Goal: Task Accomplishment & Management: Manage account settings

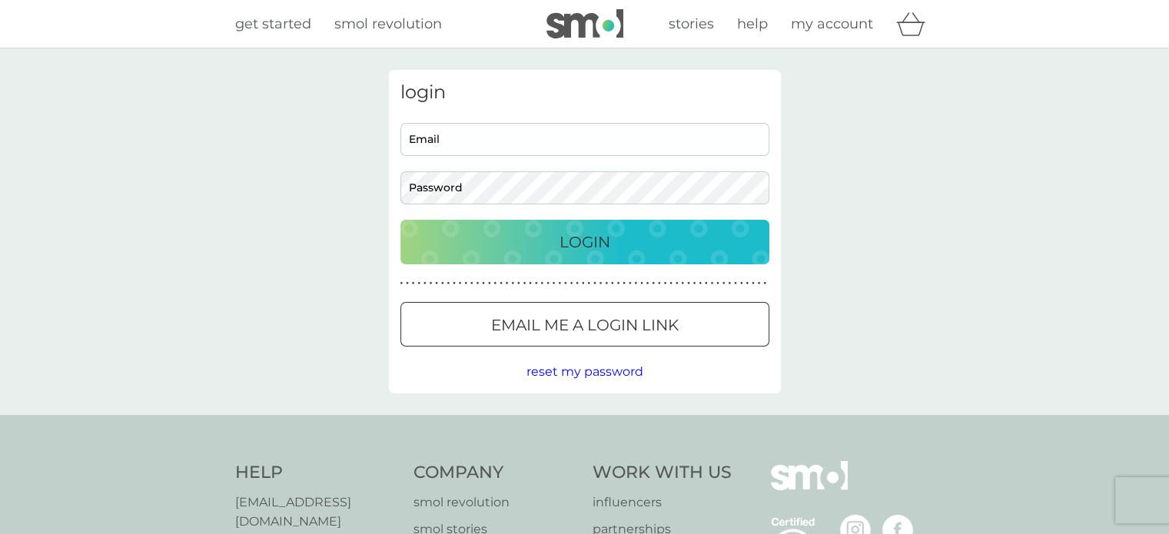
type input "[EMAIL_ADDRESS][DOMAIN_NAME]"
click at [591, 150] on input "[EMAIL_ADDRESS][DOMAIN_NAME]" at bounding box center [584, 139] width 369 height 33
click at [678, 233] on div "Login" at bounding box center [585, 242] width 338 height 25
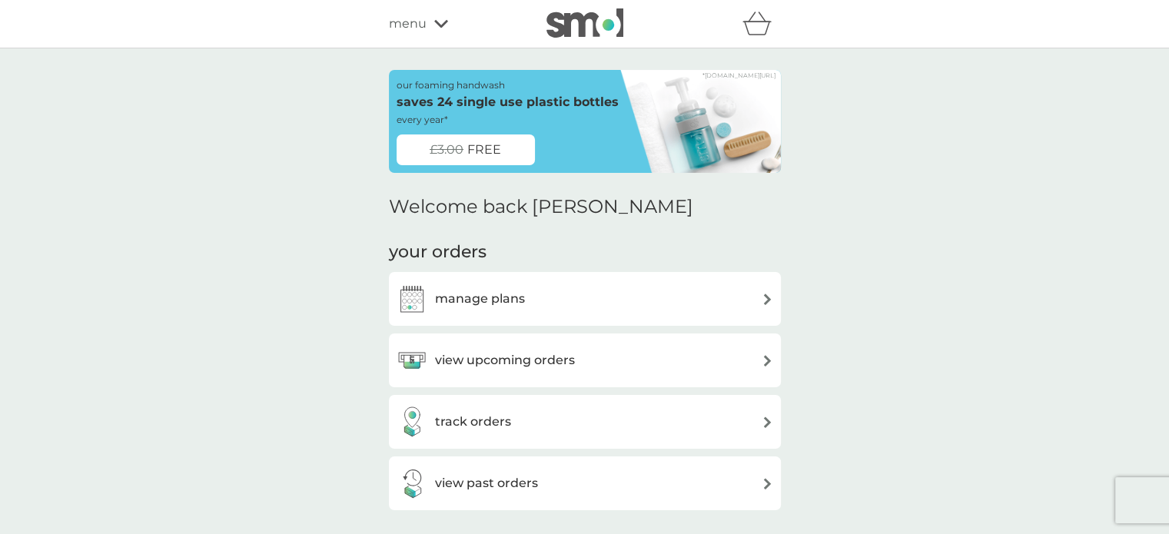
click at [609, 298] on div "manage plans" at bounding box center [585, 299] width 377 height 31
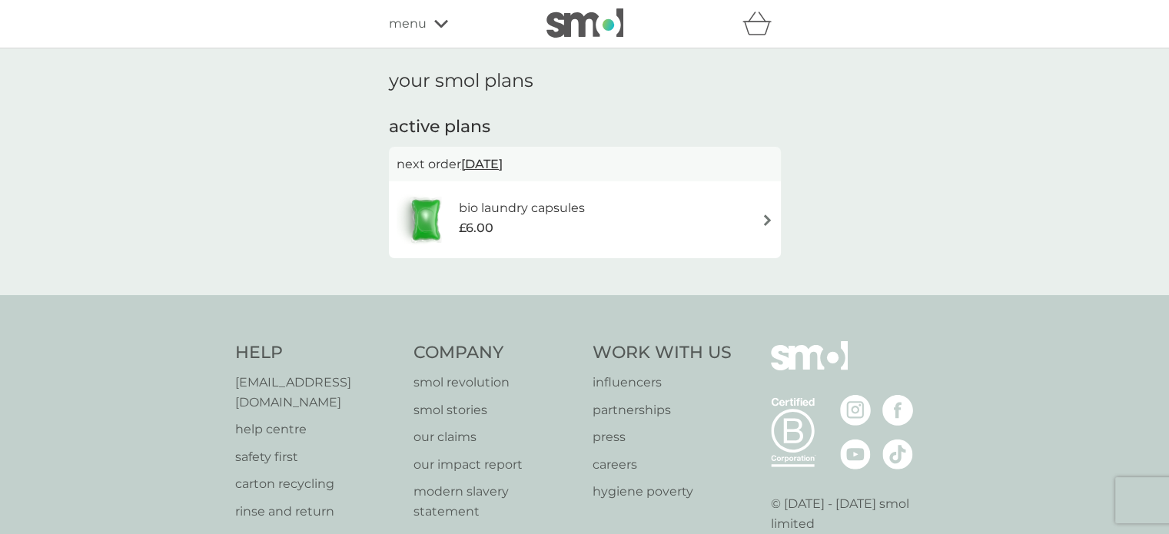
click at [721, 206] on div "bio laundry capsules £6.00" at bounding box center [585, 220] width 377 height 54
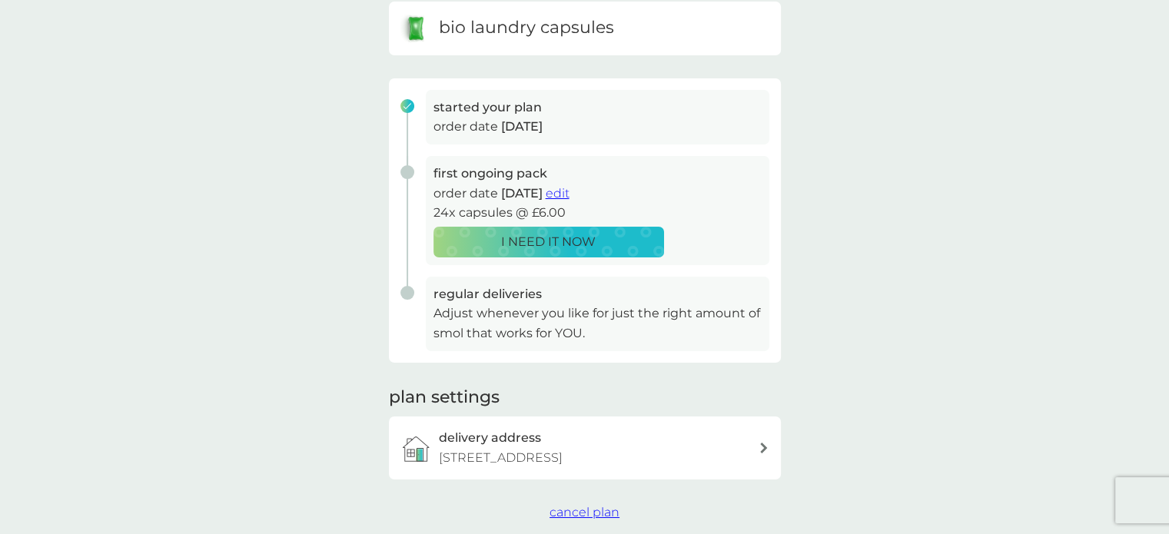
scroll to position [168, 0]
click at [570, 193] on span "edit" at bounding box center [558, 191] width 24 height 15
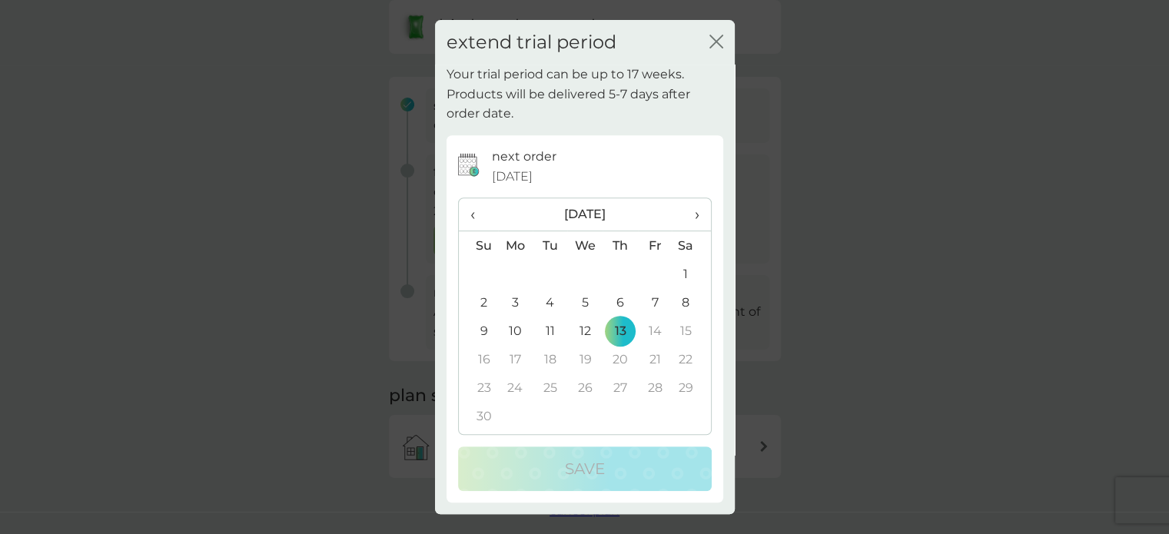
click at [485, 211] on span "‹" at bounding box center [478, 214] width 16 height 32
click at [559, 303] on td "9" at bounding box center [550, 302] width 35 height 28
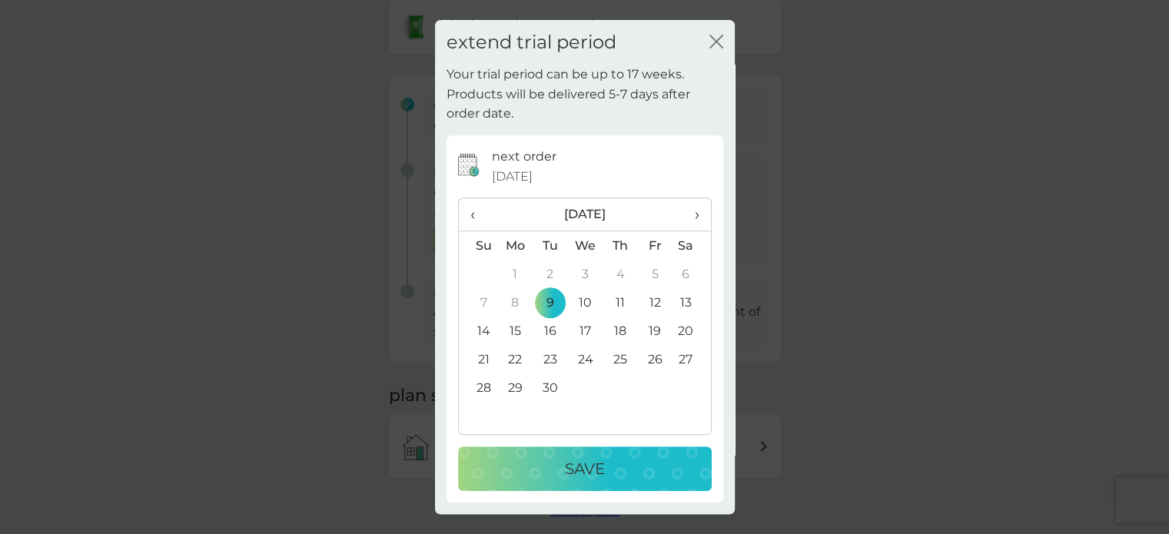
click at [584, 466] on p "Save" at bounding box center [585, 469] width 40 height 25
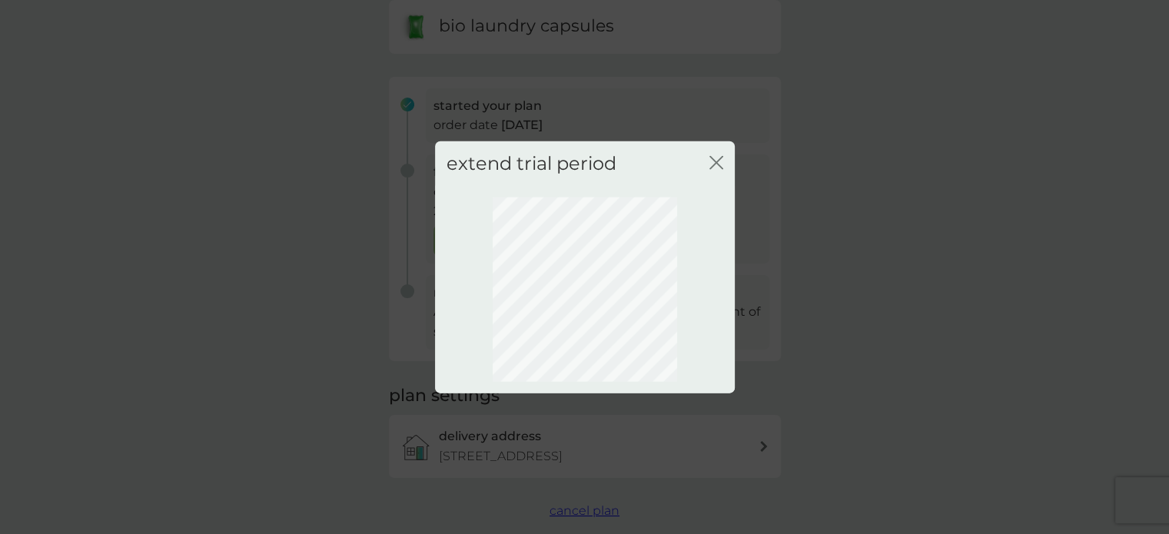
scroll to position [110, 0]
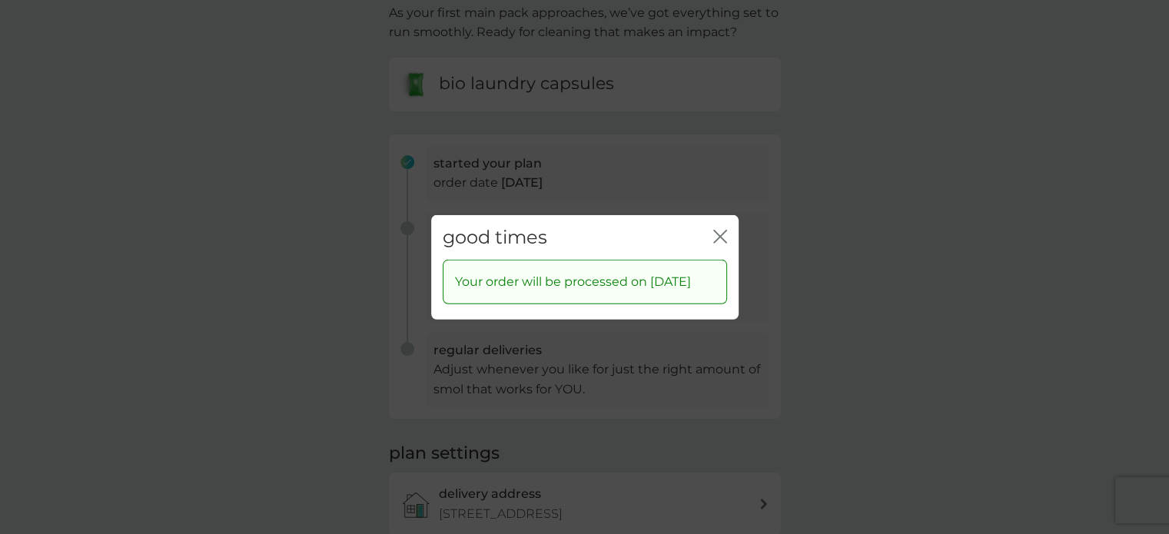
click at [718, 229] on icon "close" at bounding box center [720, 236] width 14 height 14
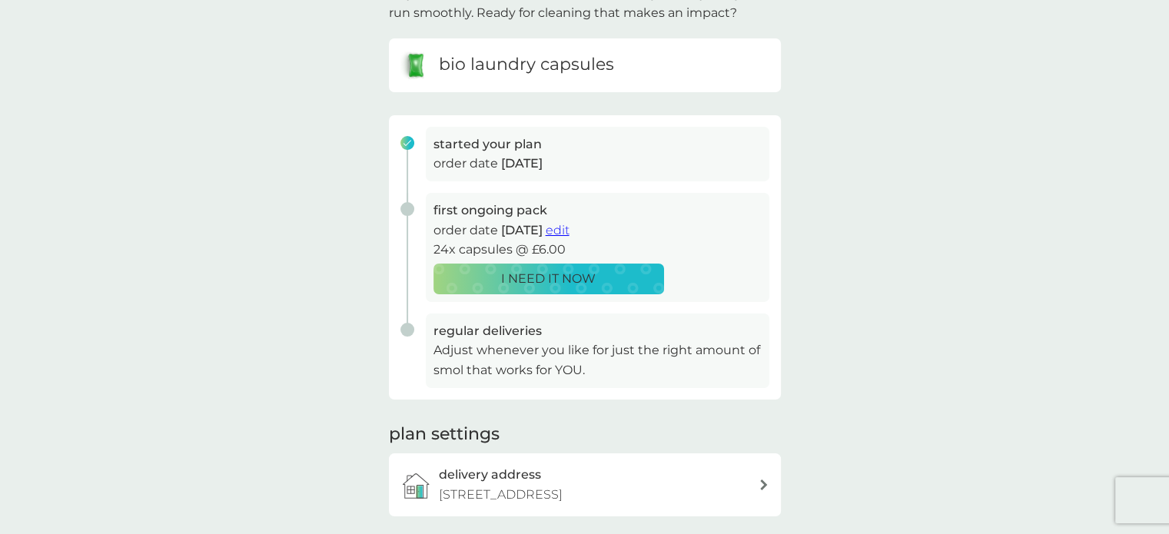
scroll to position [119, 0]
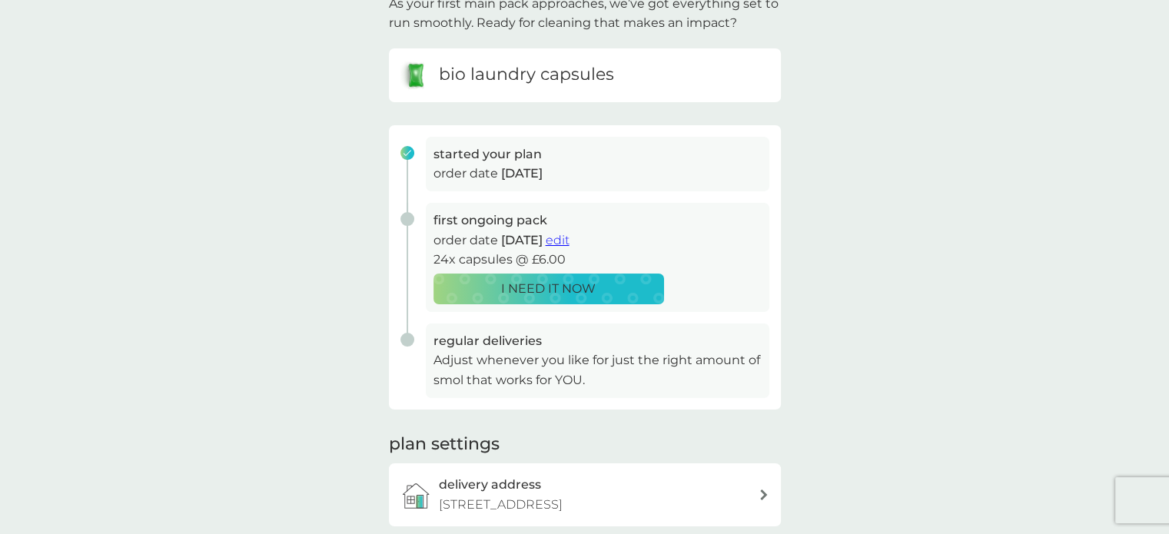
click at [570, 287] on p "I NEED IT NOW" at bounding box center [548, 289] width 95 height 20
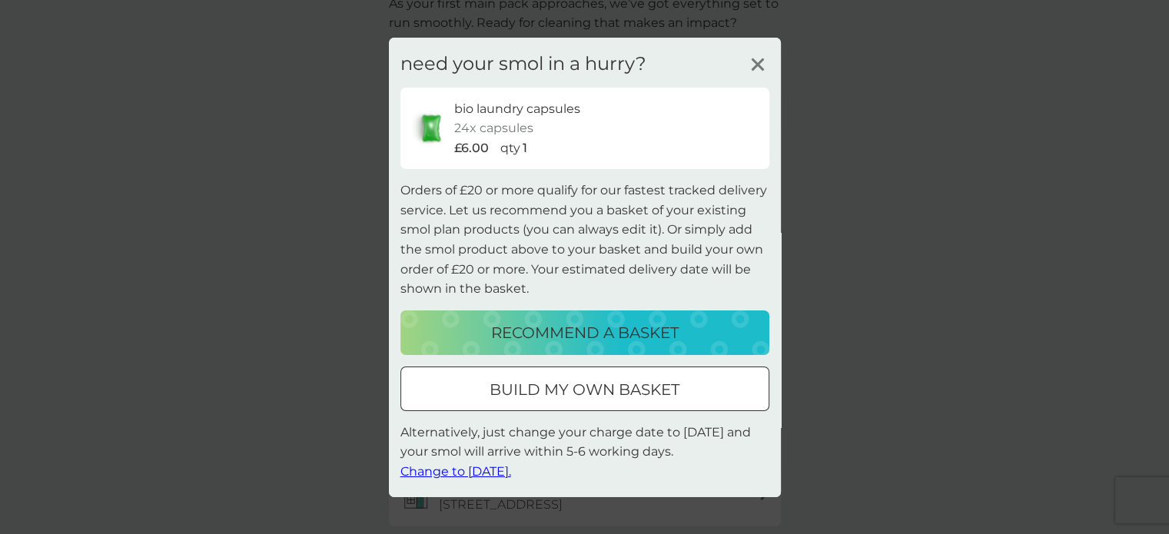
click at [590, 399] on p "build my own basket" at bounding box center [585, 389] width 190 height 25
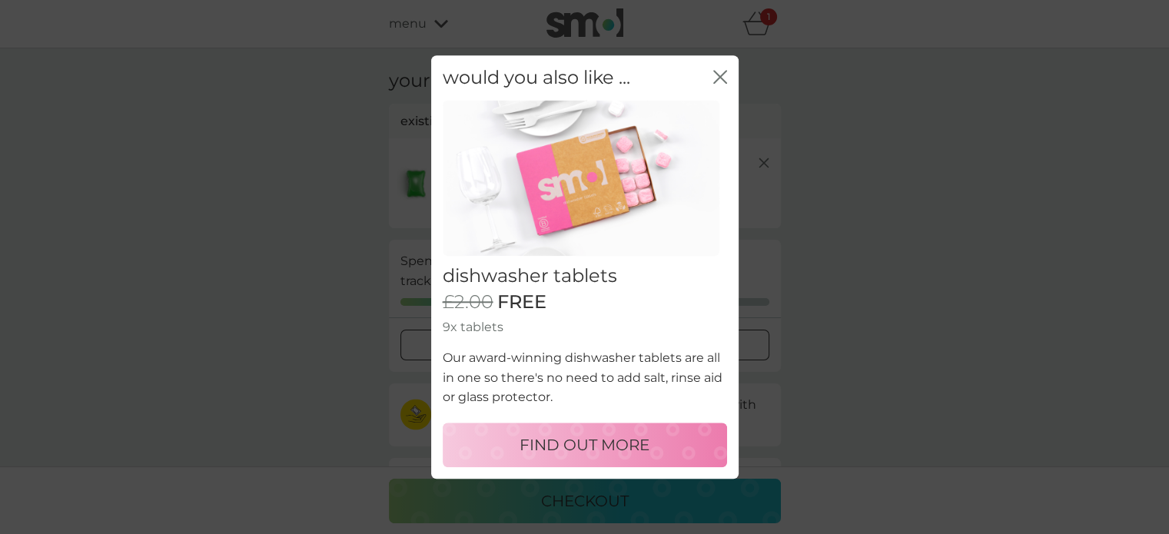
click at [718, 78] on icon "close" at bounding box center [717, 77] width 6 height 12
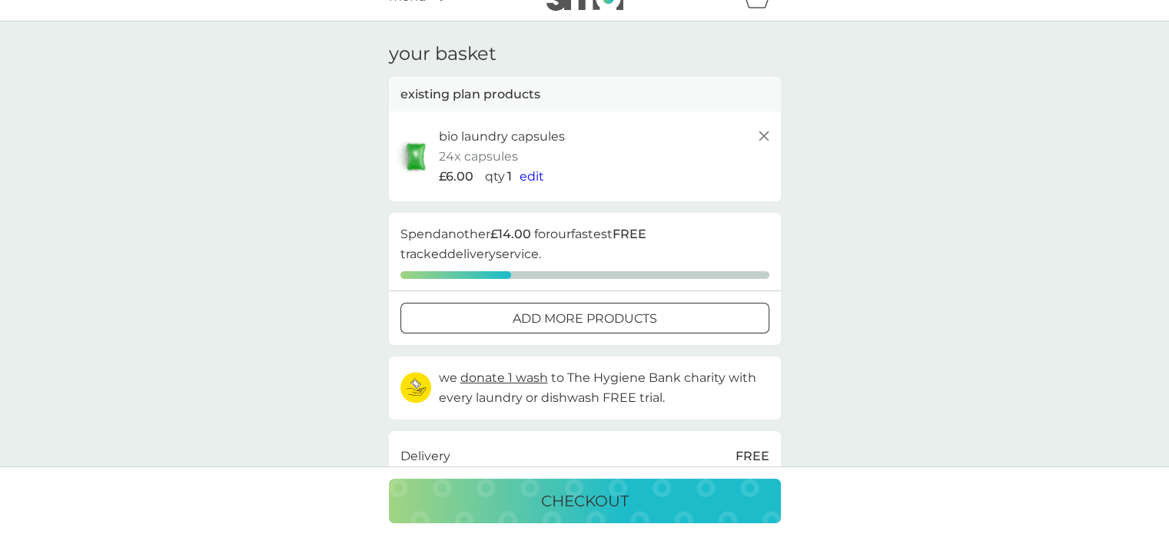
scroll to position [26, 0]
click at [523, 175] on span "edit" at bounding box center [532, 177] width 25 height 15
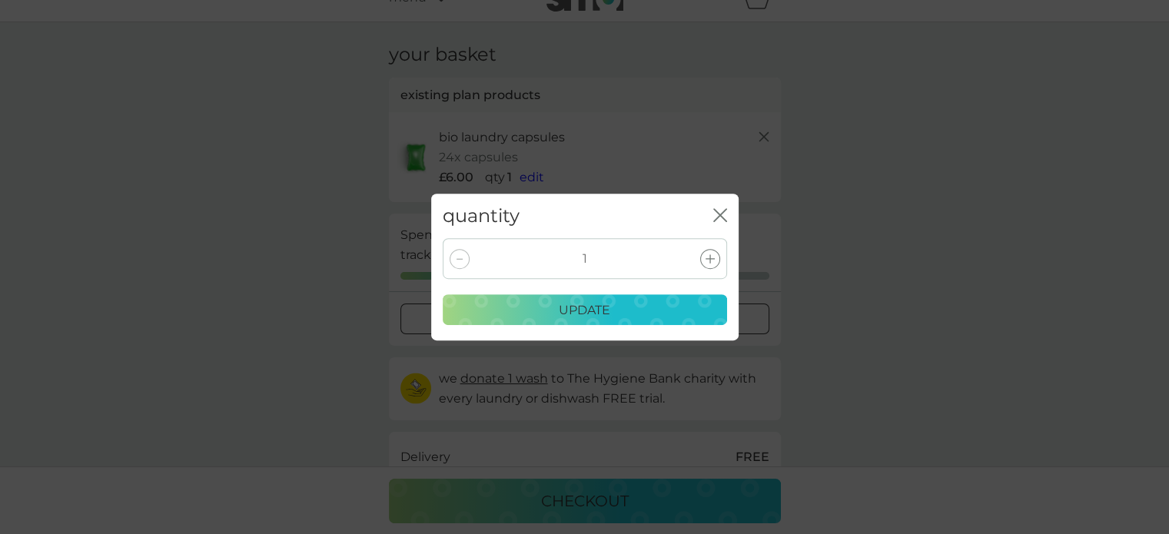
click at [707, 251] on div at bounding box center [710, 259] width 20 height 20
click at [453, 260] on div at bounding box center [460, 259] width 20 height 20
click at [704, 261] on div at bounding box center [710, 259] width 20 height 20
click at [645, 316] on div "update" at bounding box center [585, 311] width 264 height 20
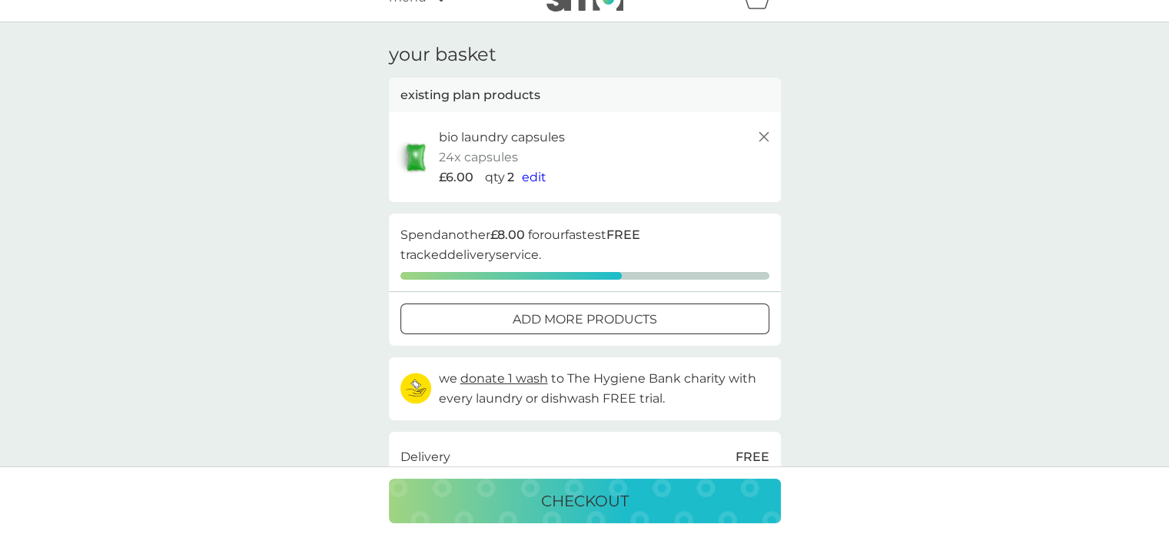
click at [523, 174] on span "edit" at bounding box center [534, 177] width 25 height 15
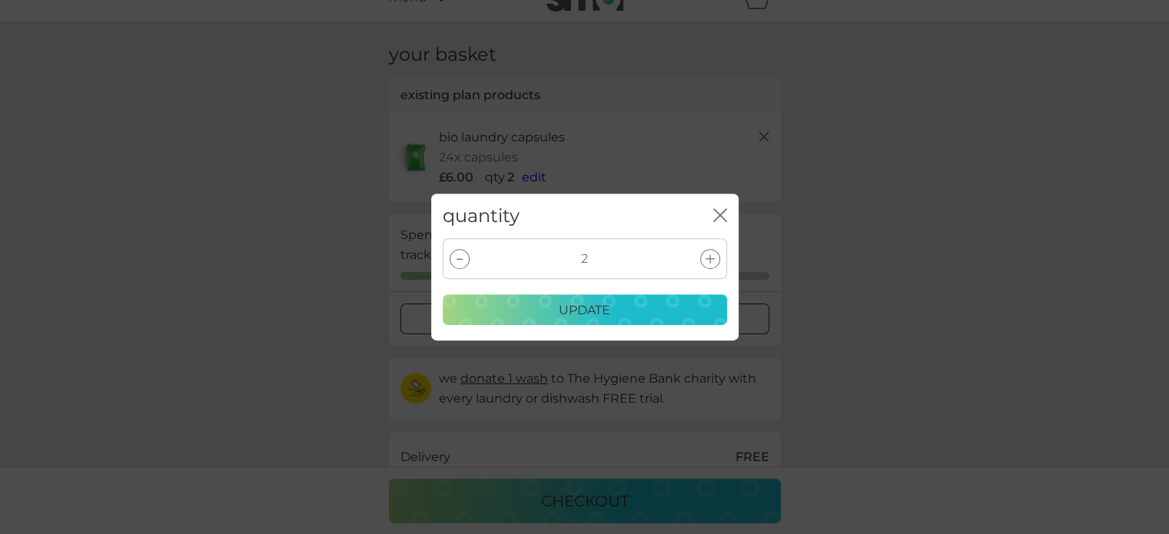
click at [450, 259] on div at bounding box center [460, 259] width 20 height 20
click at [510, 301] on div "update" at bounding box center [585, 311] width 264 height 20
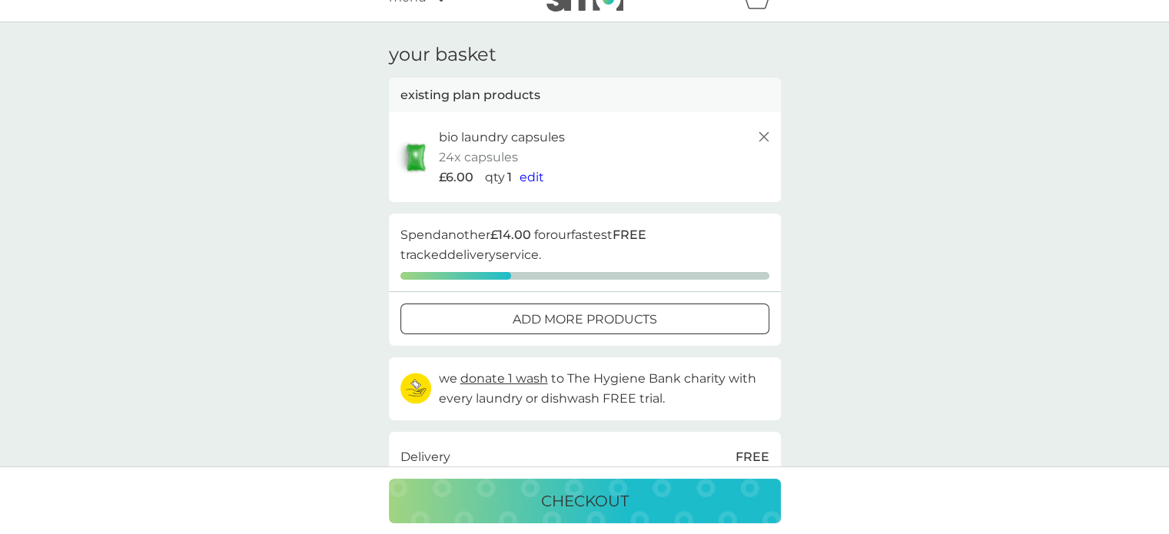
click at [537, 178] on span "edit" at bounding box center [532, 177] width 25 height 15
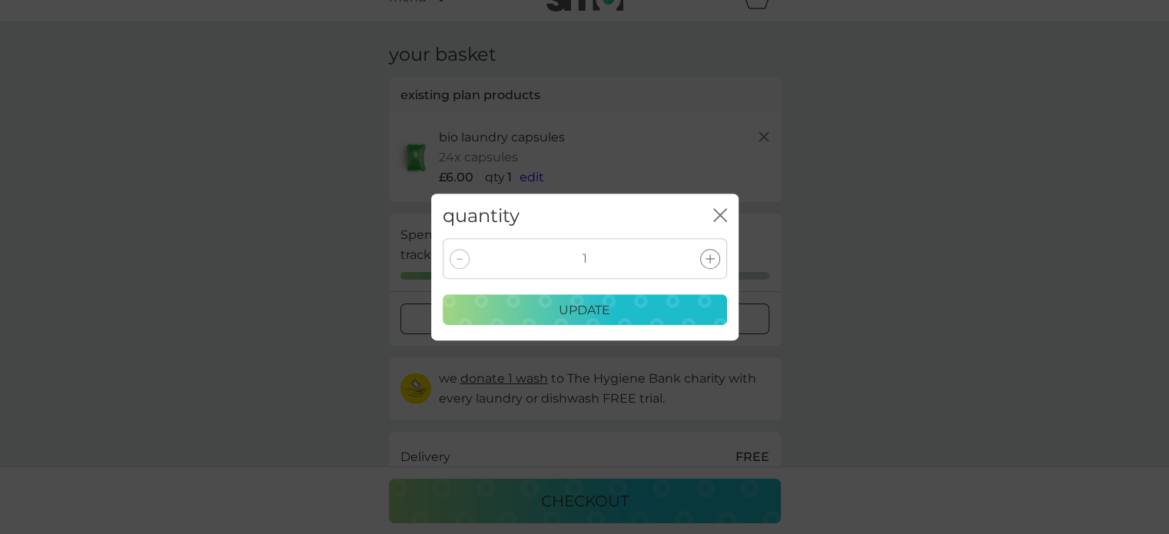
click at [704, 252] on div at bounding box center [710, 259] width 20 height 20
click at [635, 312] on div "update" at bounding box center [585, 311] width 264 height 20
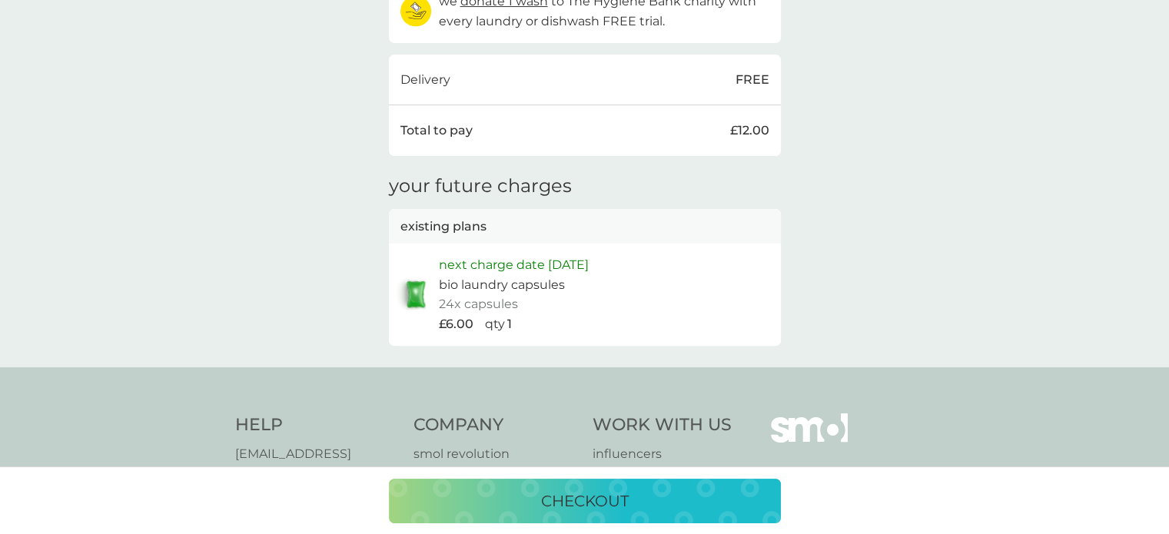
scroll to position [400, 0]
